Goal: Book appointment/travel/reservation

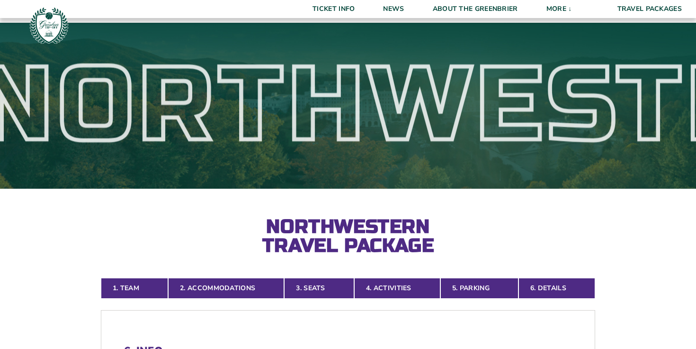
select select "2 Adults"
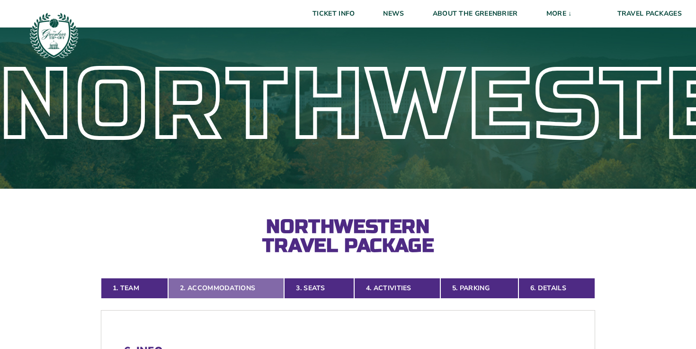
click at [223, 287] on link "2. Accommodations" at bounding box center [226, 288] width 116 height 21
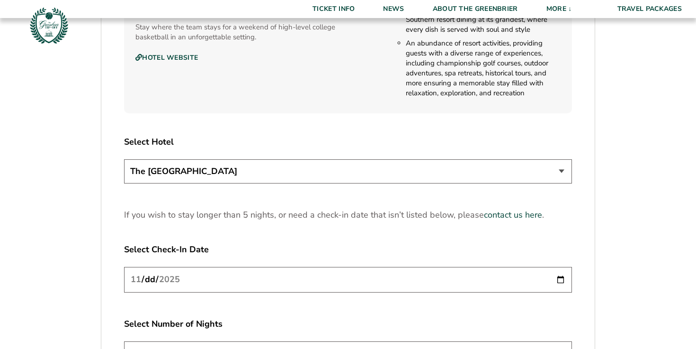
scroll to position [1221, 0]
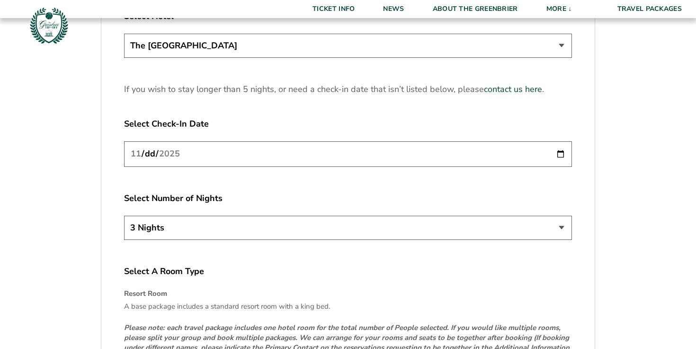
click at [211, 150] on input "[DATE]" at bounding box center [348, 153] width 448 height 25
click at [560, 152] on input "[DATE]" at bounding box center [348, 153] width 448 height 25
type input "[DATE]"
click at [179, 227] on select "3 Nights 4 Nights 5 Nights" at bounding box center [348, 227] width 448 height 24
select select "5 Nights"
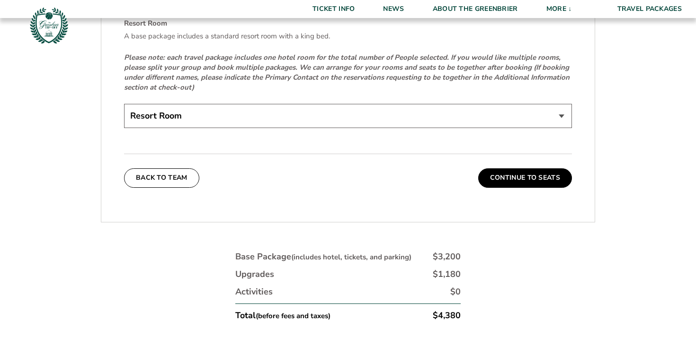
scroll to position [1584, 0]
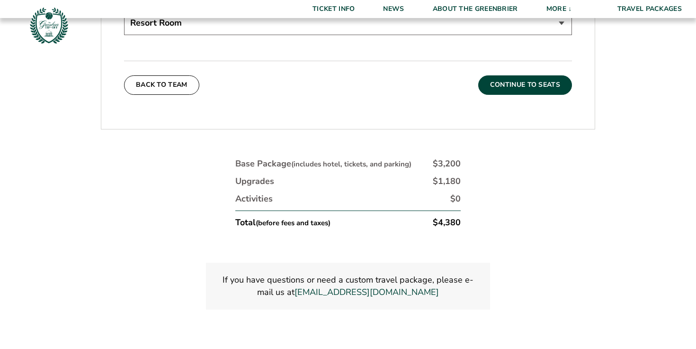
click at [512, 83] on button "Continue To Seats" at bounding box center [525, 84] width 94 height 19
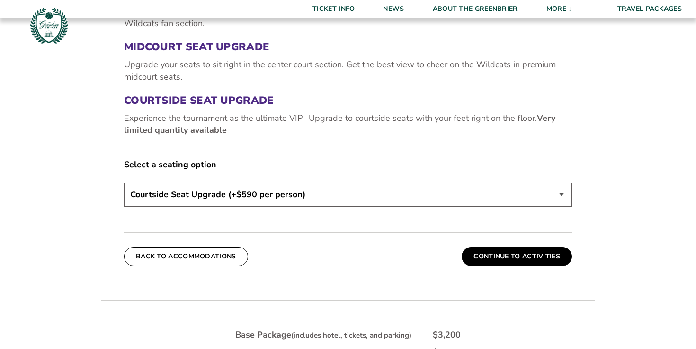
scroll to position [520, 0]
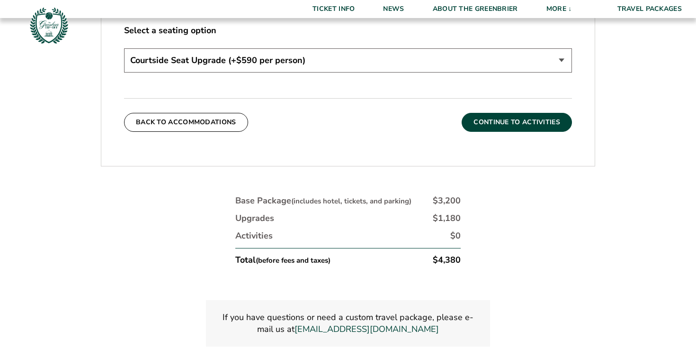
click at [487, 124] on button "Continue To Activities" at bounding box center [517, 122] width 110 height 19
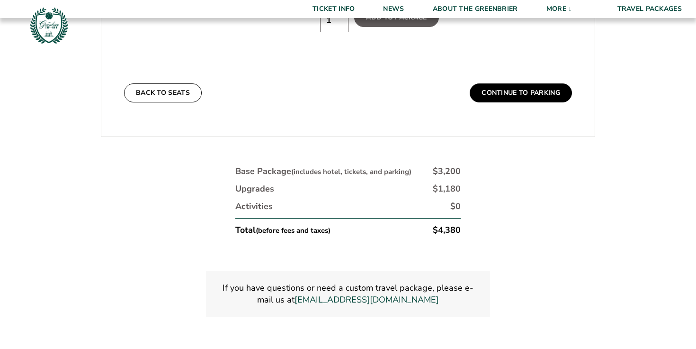
scroll to position [711, 0]
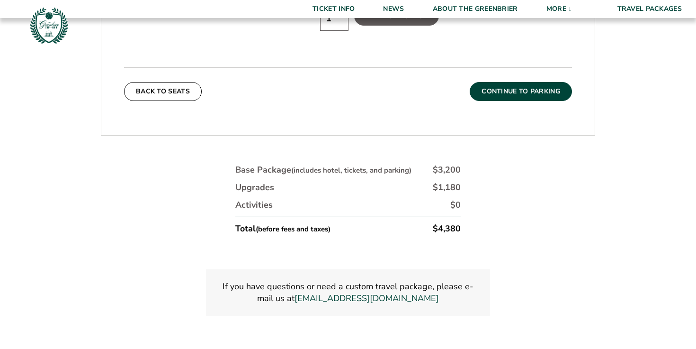
click at [501, 82] on button "Continue To Parking" at bounding box center [521, 91] width 102 height 19
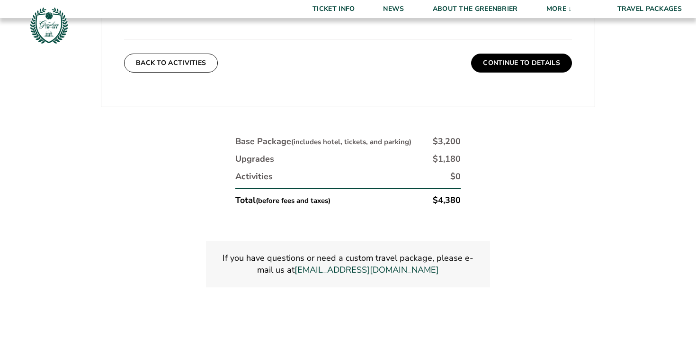
scroll to position [394, 0]
click at [466, 74] on div "5. Parking All travel packages include complimentary self-parking at the resort…" at bounding box center [347, 11] width 493 height 167
